Goal: Check status

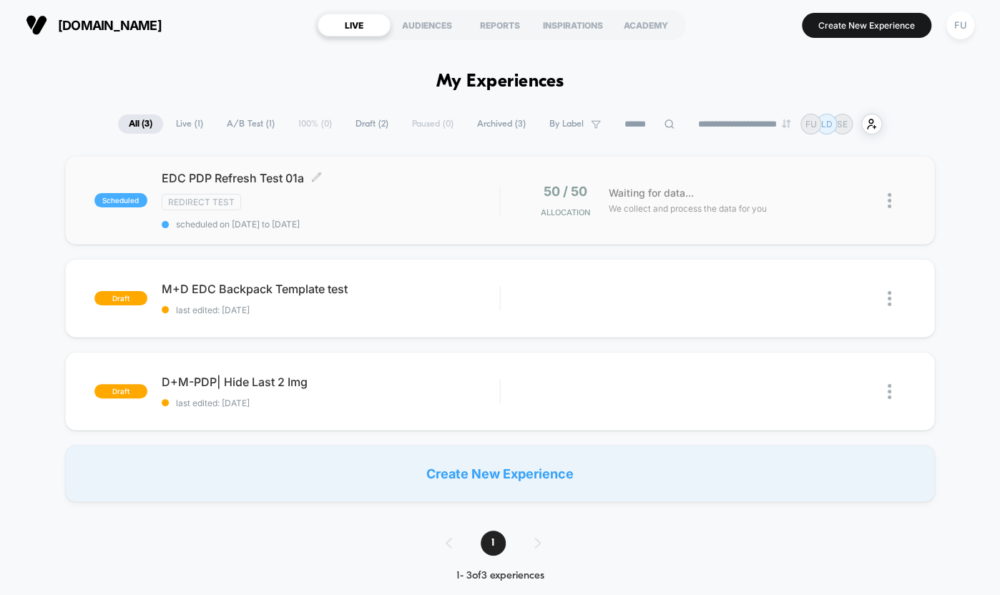
click at [403, 204] on div "Redirect Test" at bounding box center [331, 202] width 338 height 16
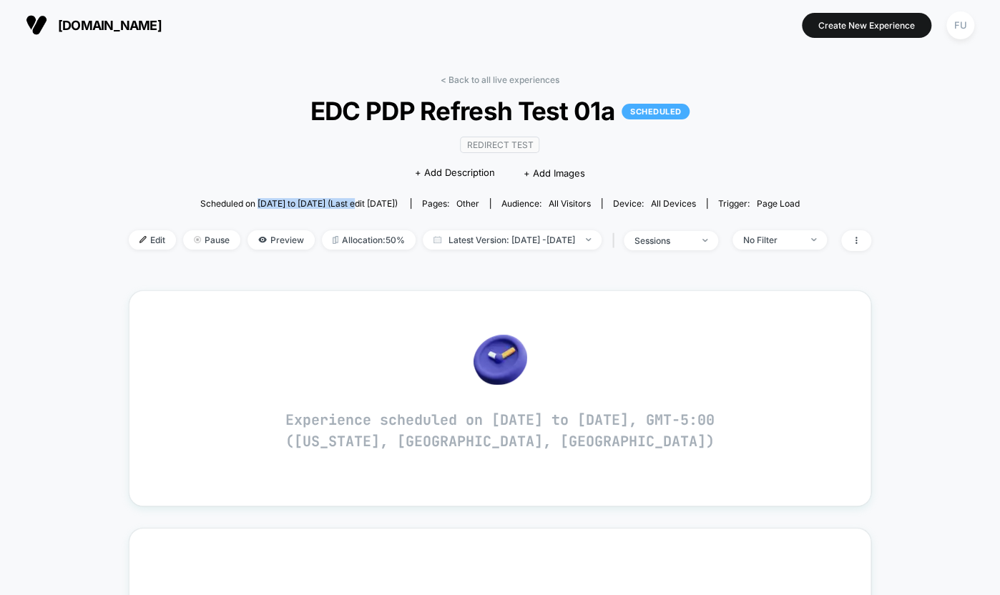
drag, startPoint x: 233, startPoint y: 206, endPoint x: 337, endPoint y: 204, distance: 103.7
click at [337, 204] on span "Scheduled on [DATE] to [DATE] (Last edit [DATE])" at bounding box center [298, 203] width 197 height 11
click at [200, 192] on span "Scheduled on [DATE] to [DATE] (Last edit [DATE])" at bounding box center [298, 203] width 197 height 25
drag, startPoint x: 236, startPoint y: 200, endPoint x: 420, endPoint y: 202, distance: 184.5
click at [398, 202] on span "Scheduled on [DATE] to [DATE] (Last edit [DATE])" at bounding box center [298, 203] width 197 height 11
